Goal: Information Seeking & Learning: Find specific page/section

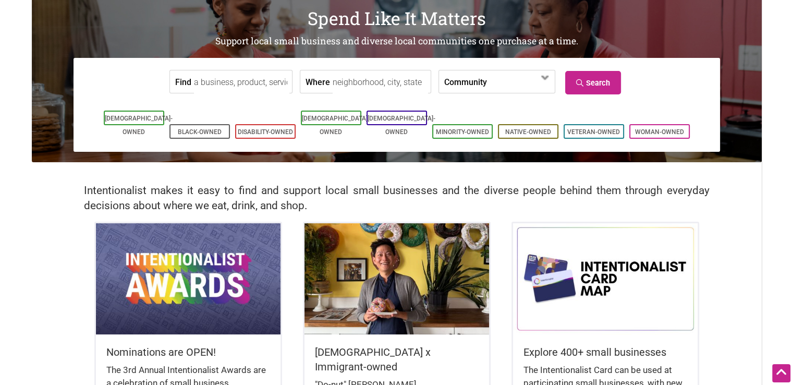
scroll to position [73, 0]
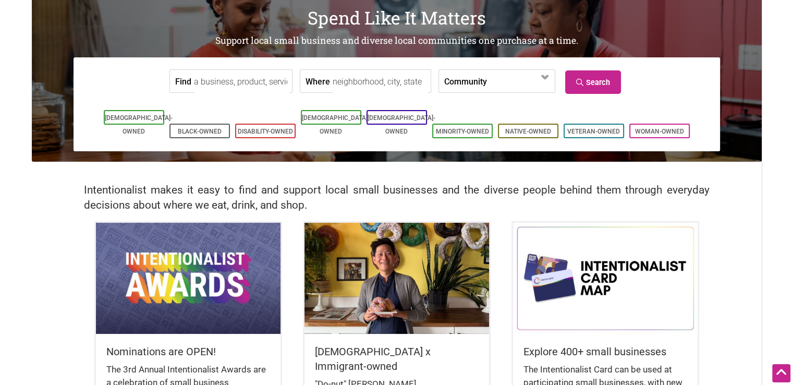
click at [262, 83] on input "Find" at bounding box center [241, 81] width 95 height 23
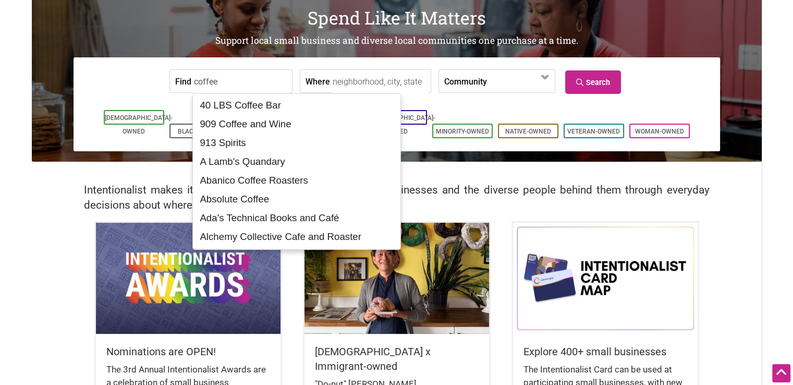
type input "coffee"
click at [543, 83] on span at bounding box center [545, 77] width 17 height 17
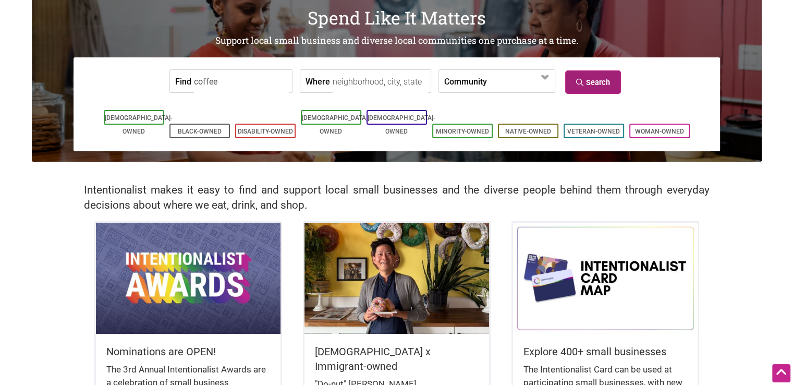
click at [588, 78] on link "Search" at bounding box center [593, 81] width 56 height 23
click at [353, 83] on input "Where" at bounding box center [380, 81] width 95 height 23
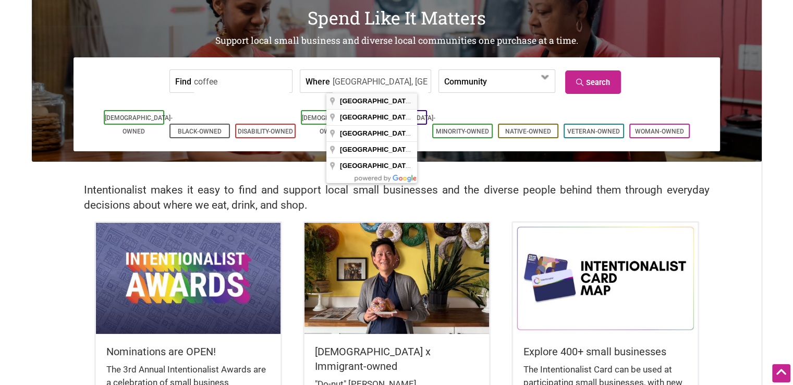
type input "Seattle, WA, USA"
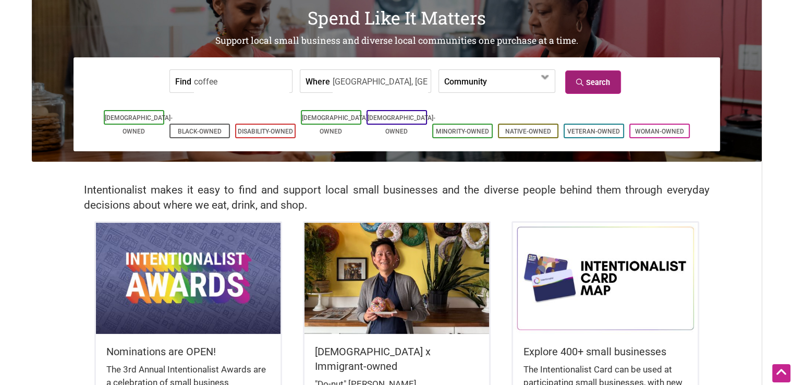
click at [601, 81] on link "Search" at bounding box center [593, 81] width 56 height 23
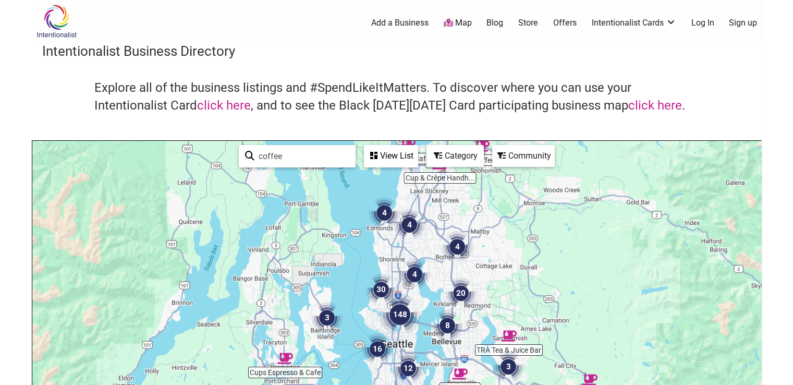
click at [376, 290] on img "30" at bounding box center [381, 289] width 31 height 31
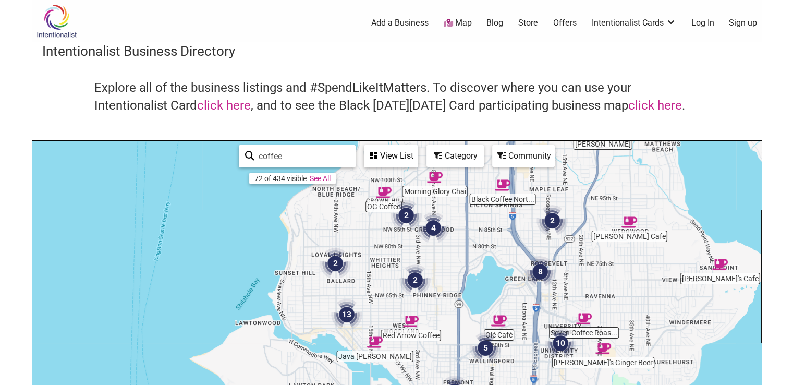
drag, startPoint x: 467, startPoint y: 304, endPoint x: 476, endPoint y: 262, distance: 43.2
click at [476, 266] on div "To navigate, press the arrow keys." at bounding box center [396, 344] width 729 height 406
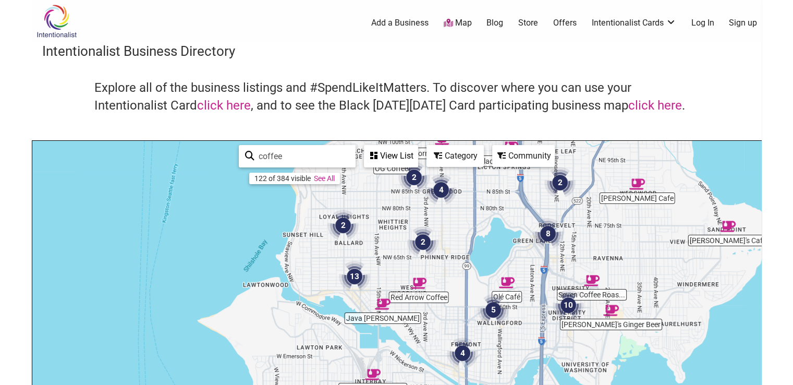
click at [344, 227] on img "2" at bounding box center [343, 225] width 31 height 31
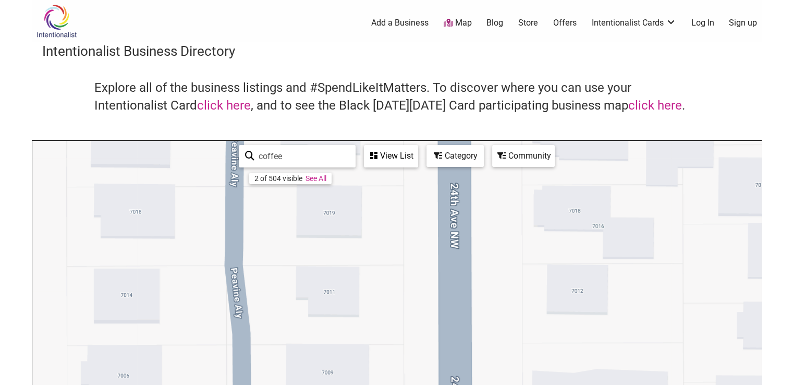
drag, startPoint x: 355, startPoint y: 278, endPoint x: 272, endPoint y: 405, distance: 150.7
click at [272, 384] on html "× Menu 0 Add a Business Map Blog Store Offers Intentionalist Cards Buy Black Ca…" at bounding box center [396, 192] width 793 height 385
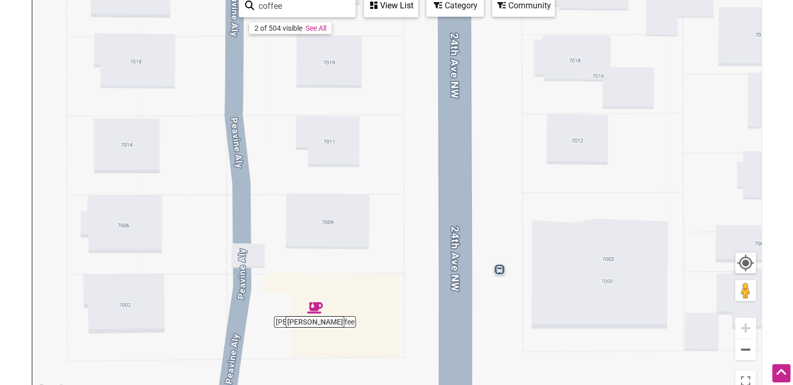
scroll to position [179, 0]
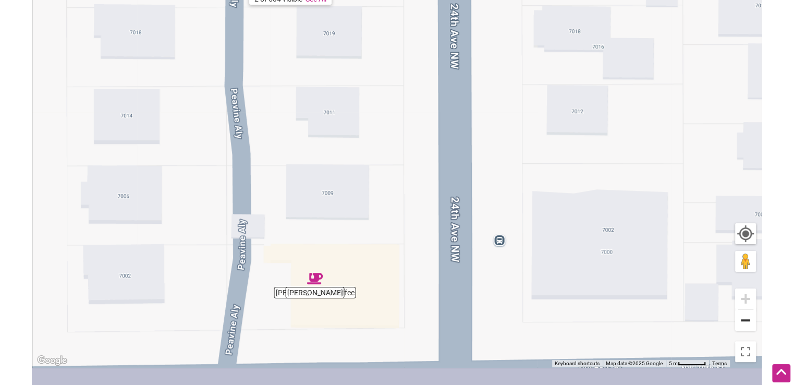
click at [746, 318] on button "Zoom out" at bounding box center [745, 320] width 21 height 21
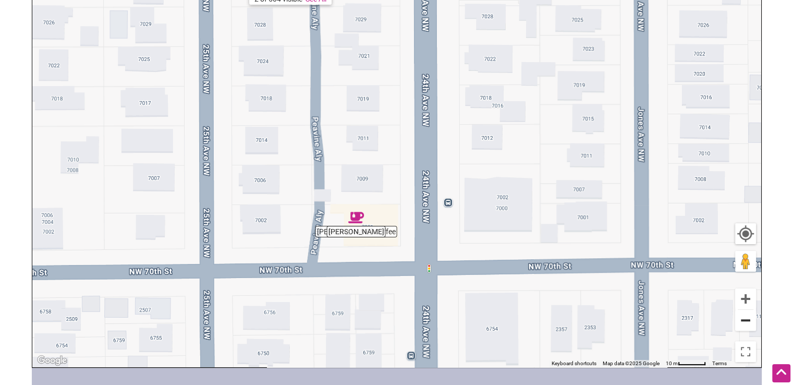
click at [746, 318] on button "Zoom out" at bounding box center [745, 320] width 21 height 21
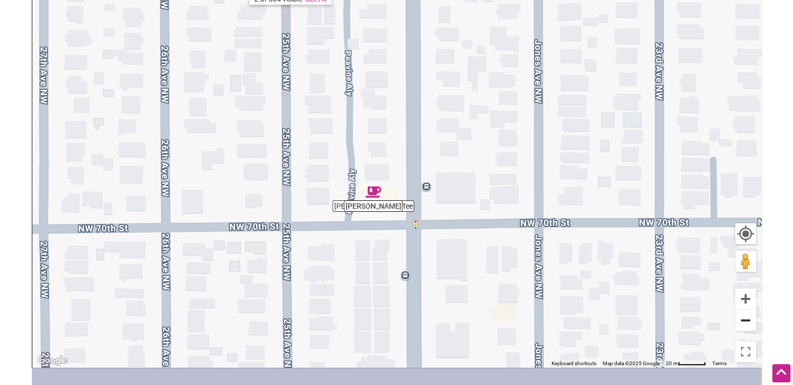
click at [746, 318] on button "Zoom out" at bounding box center [745, 320] width 21 height 21
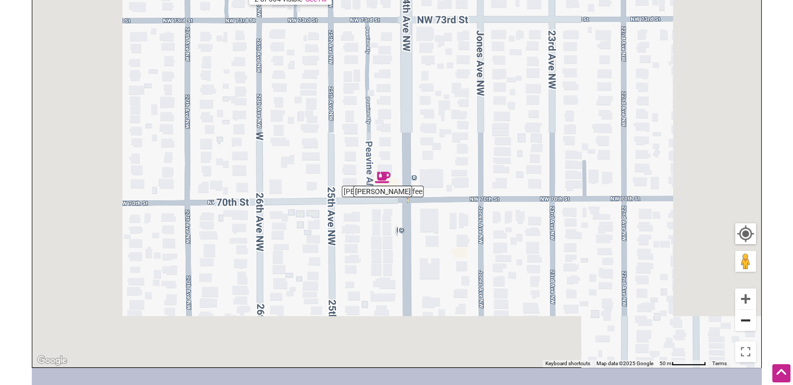
click at [746, 318] on button "Zoom out" at bounding box center [745, 320] width 21 height 21
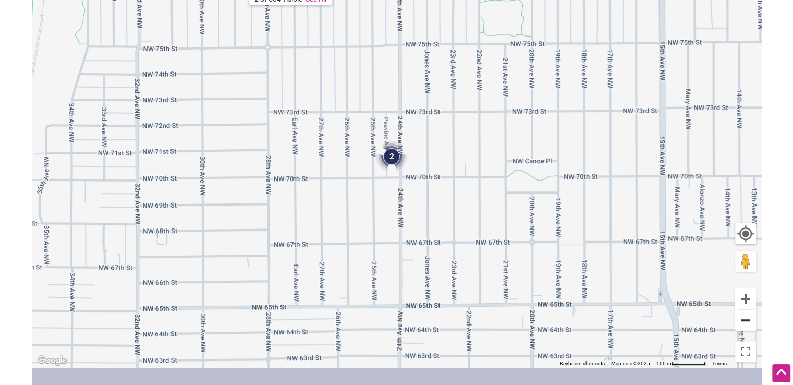
click at [746, 318] on button "Zoom out" at bounding box center [745, 320] width 21 height 21
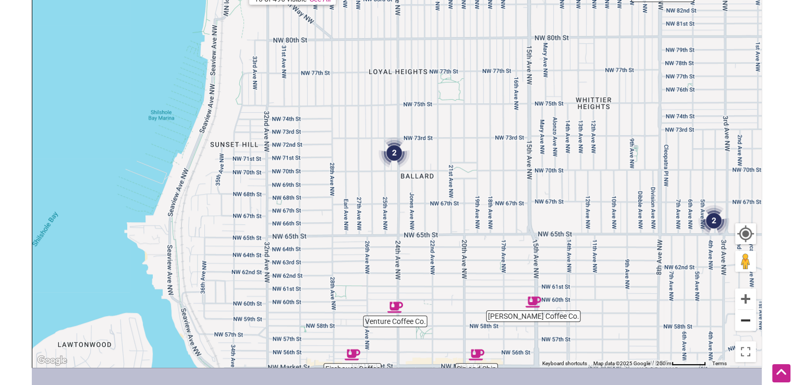
click at [746, 318] on button "Zoom out" at bounding box center [745, 320] width 21 height 21
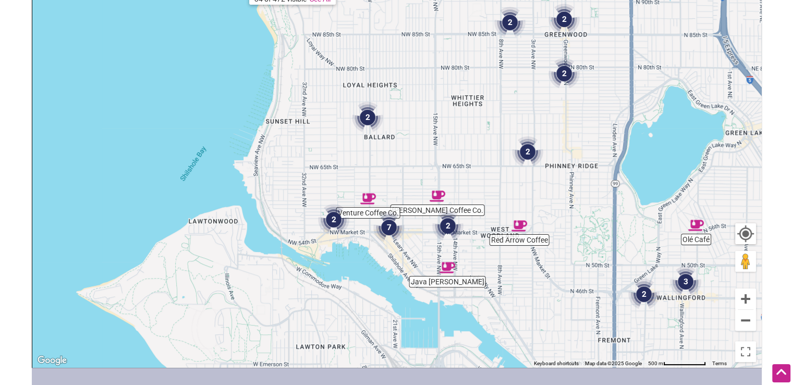
drag, startPoint x: 585, startPoint y: 259, endPoint x: 479, endPoint y: 157, distance: 147.2
click at [493, 167] on div "To navigate, press the arrow keys." at bounding box center [396, 164] width 729 height 406
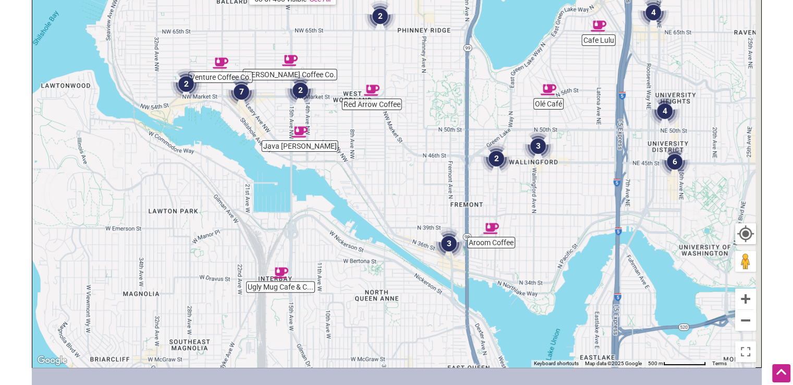
drag, startPoint x: 470, startPoint y: 165, endPoint x: 367, endPoint y: 30, distance: 170.0
click at [370, 37] on div "To navigate, press the arrow keys." at bounding box center [396, 164] width 729 height 406
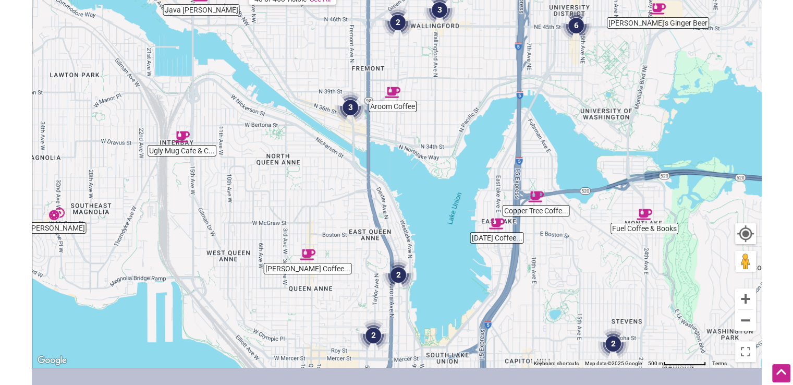
click at [495, 225] on img "Armistice Coffee Roaster" at bounding box center [497, 224] width 16 height 16
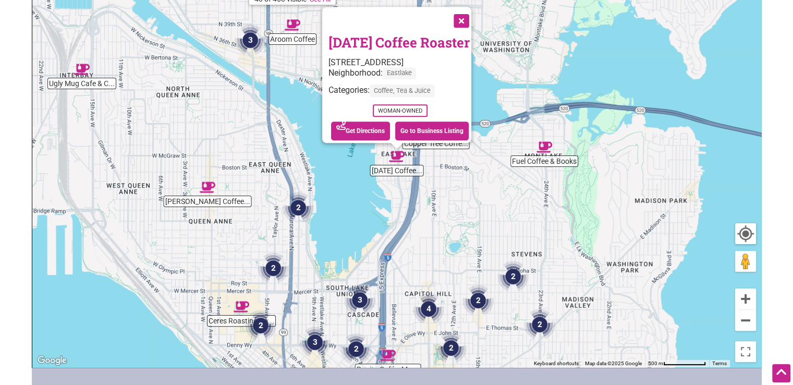
click at [427, 35] on link "[DATE] Coffee Roaster" at bounding box center [399, 42] width 141 height 18
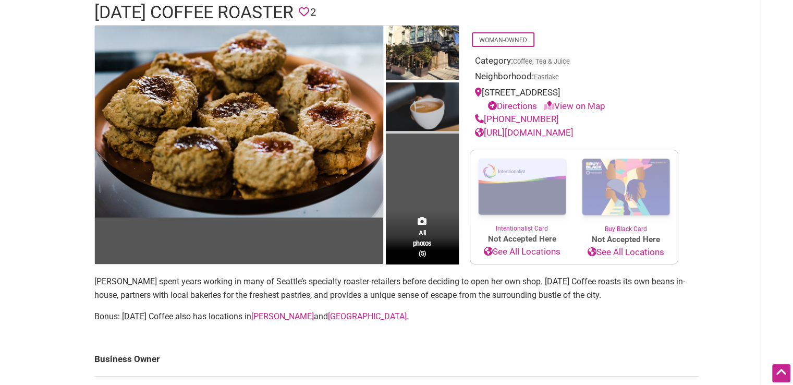
scroll to position [84, 0]
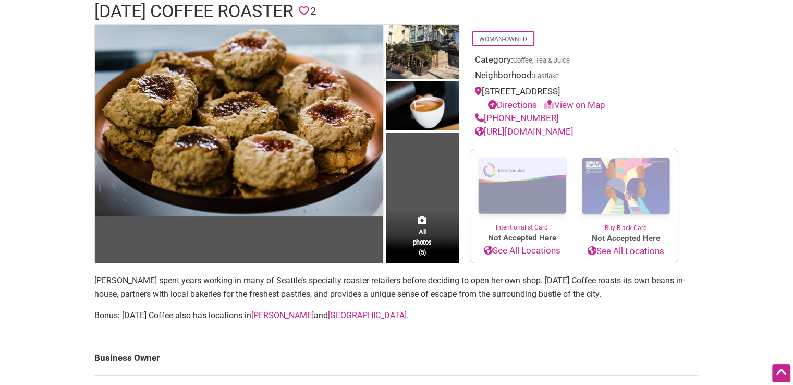
click at [572, 125] on div "https://armisticecoffeeco.com/" at bounding box center [574, 132] width 198 height 14
click at [571, 129] on link "https://armisticecoffeeco.com/" at bounding box center [524, 131] width 99 height 10
